Goal: Task Accomplishment & Management: Manage account settings

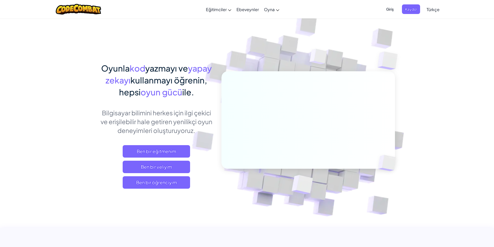
click at [385, 9] on span "Giriş" at bounding box center [390, 9] width 14 height 10
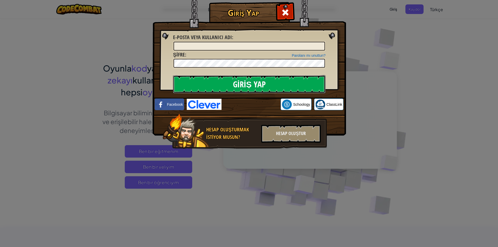
click at [251, 84] on input "Giriş Yap" at bounding box center [249, 84] width 152 height 18
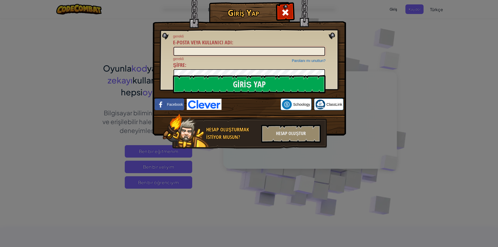
click at [231, 54] on input "E-posta veya kullanıcı adı :" at bounding box center [248, 51] width 151 height 9
click at [236, 50] on input "E-posta veya kullanıcı adı :" at bounding box center [248, 51] width 151 height 9
